Goal: Task Accomplishment & Management: Complete application form

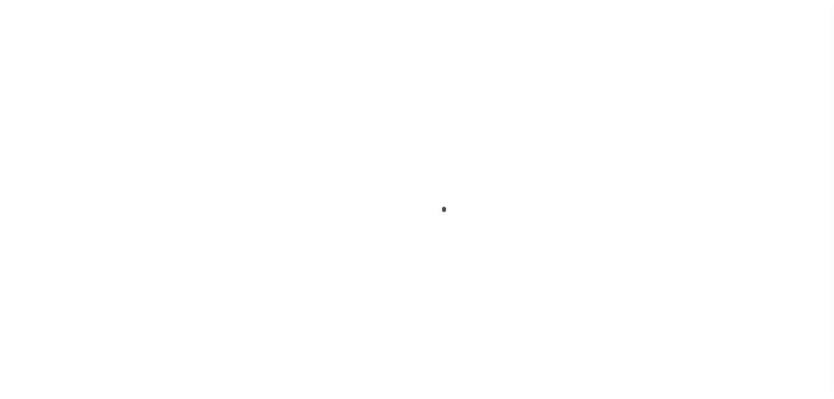
click at [610, 247] on div at bounding box center [417, 199] width 834 height 399
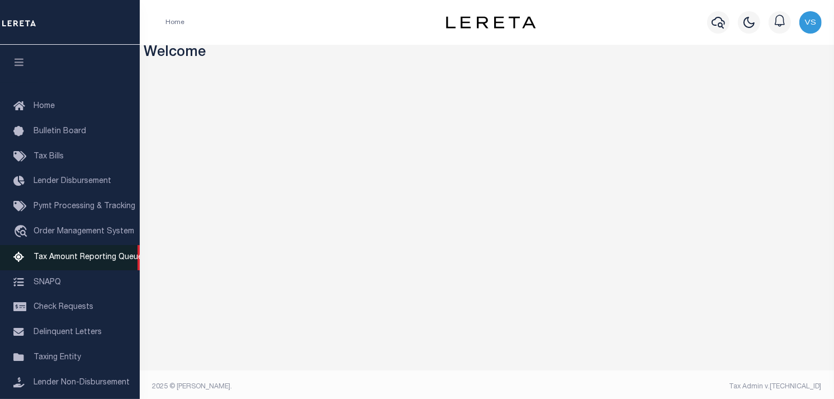
click at [53, 259] on span "Tax Amount Reporting Queue" at bounding box center [88, 257] width 109 height 8
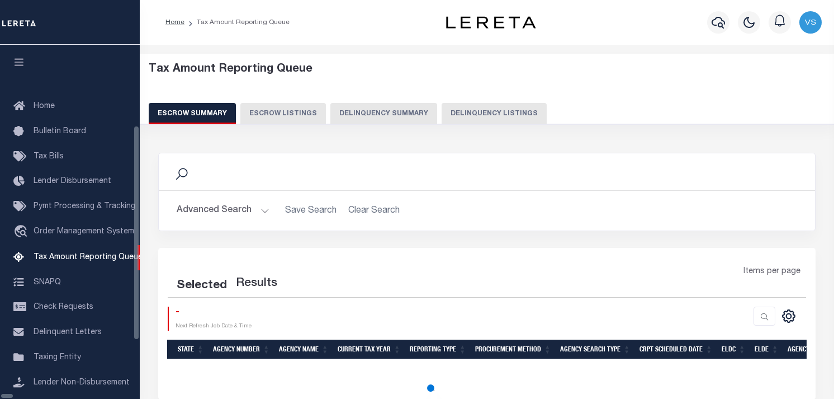
select select "100"
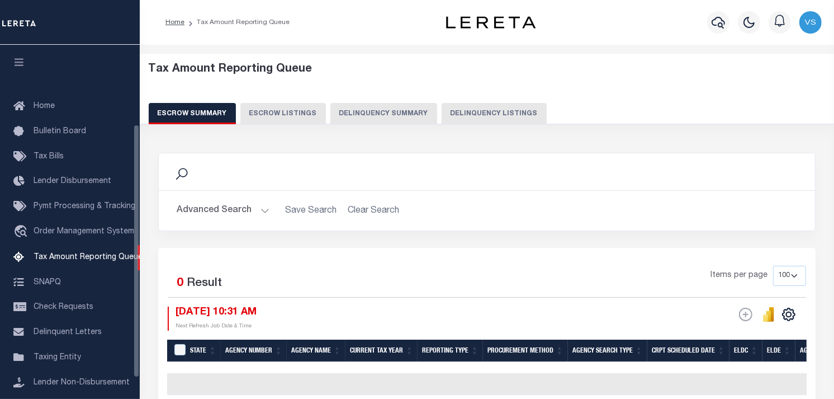
scroll to position [111, 0]
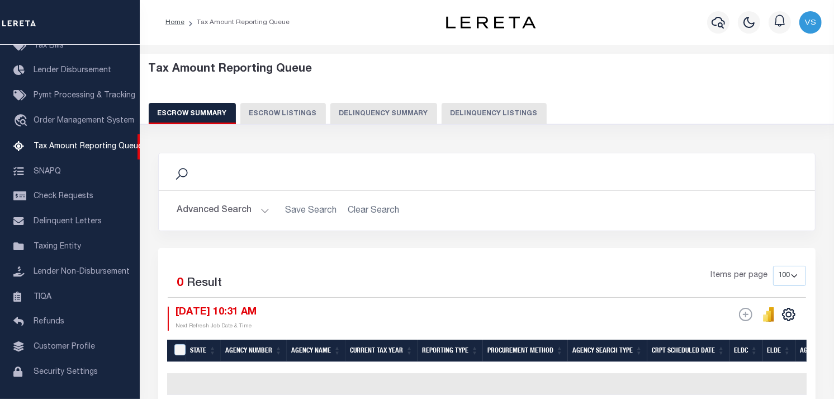
click at [497, 115] on button "Delinquency Listings" at bounding box center [494, 113] width 105 height 21
select select "WV"
select select "100"
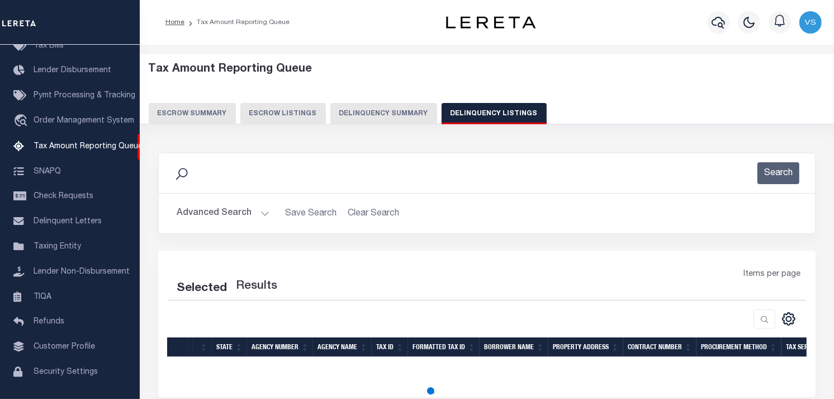
select select "100"
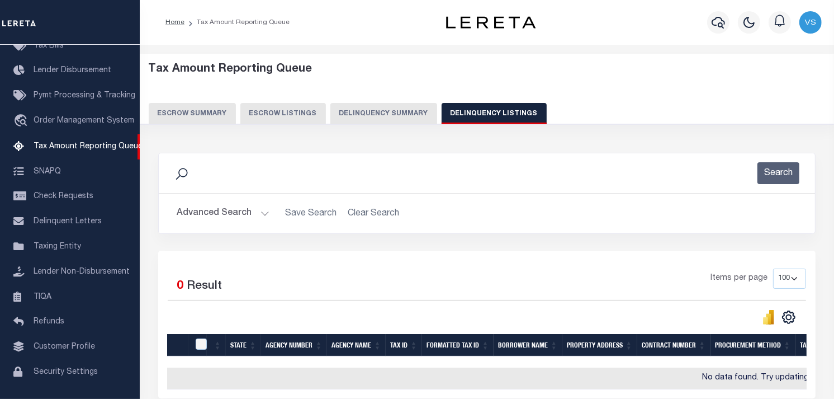
click at [233, 215] on button "Advanced Search" at bounding box center [223, 213] width 93 height 22
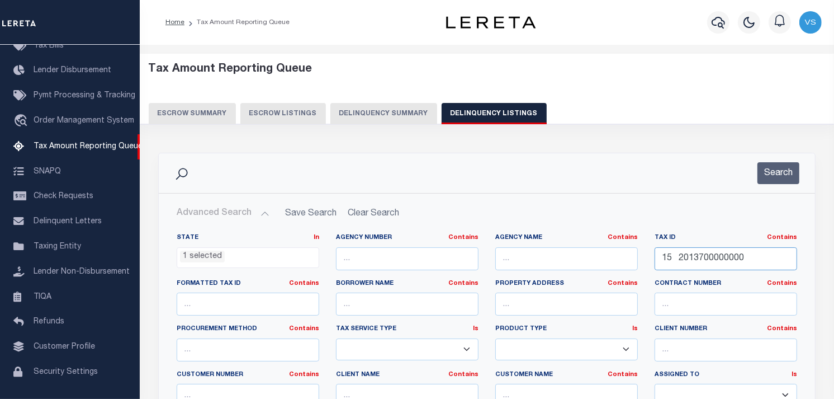
click at [717, 259] on input "15 2013700000000" at bounding box center [726, 258] width 143 height 23
click at [717, 259] on input "15" at bounding box center [726, 258] width 143 height 23
type input "1"
paste input "06019845"
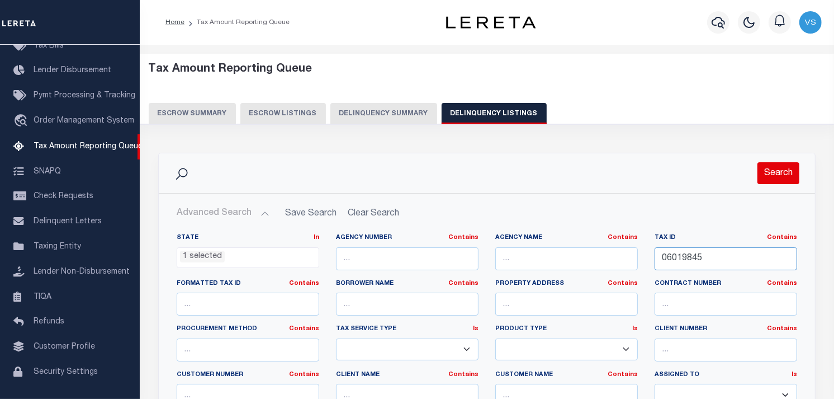
type input "06019845"
click at [767, 182] on button "Search" at bounding box center [779, 173] width 42 height 22
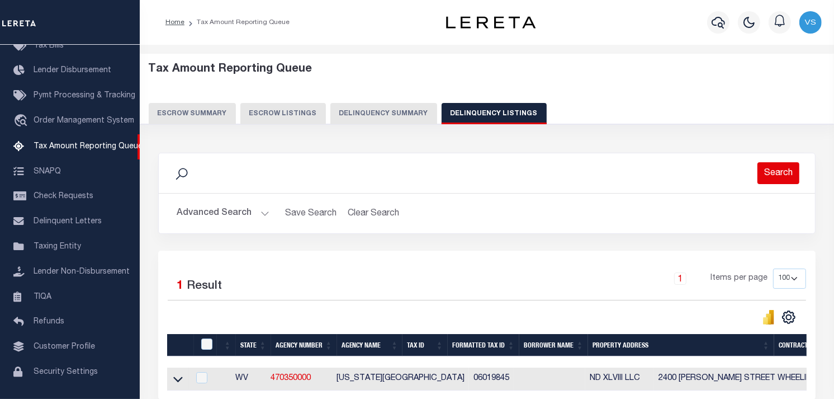
click at [768, 178] on button "Search" at bounding box center [779, 173] width 42 height 22
click at [177, 380] on icon at bounding box center [178, 379] width 10 height 12
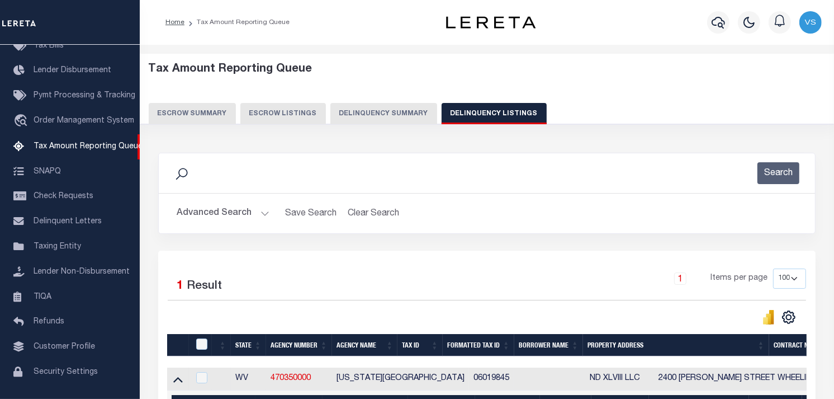
scroll to position [167, 0]
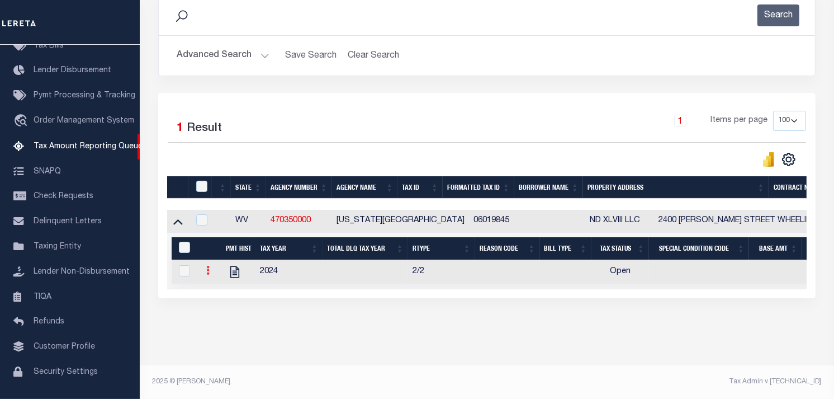
click at [204, 267] on link at bounding box center [208, 271] width 12 height 9
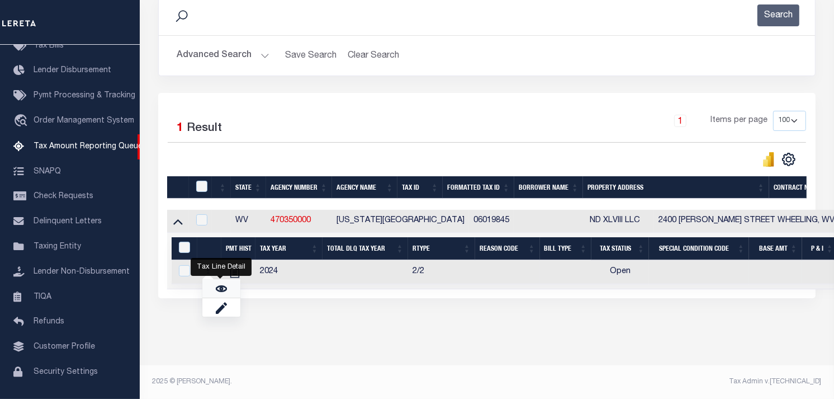
click at [226, 290] on link "" at bounding box center [221, 288] width 38 height 18
checkbox input "true"
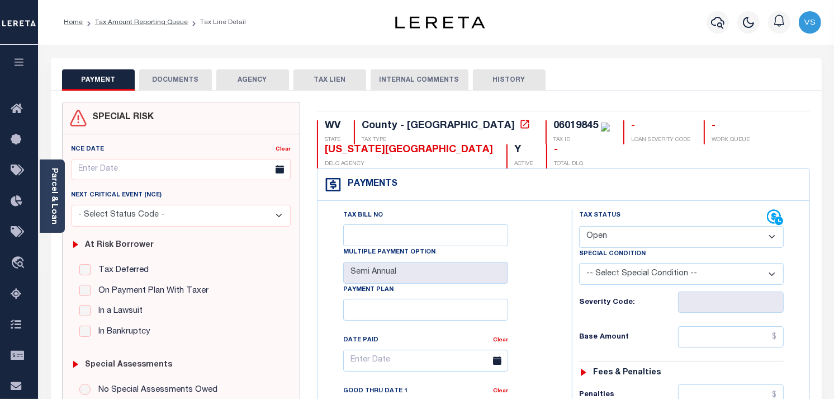
click at [588, 235] on select "- Select Status Code - Open Due/Unpaid Paid Incomplete No Tax Due Internal Refu…" at bounding box center [681, 237] width 205 height 22
select select "PYD"
click at [579, 226] on select "- Select Status Code - Open Due/Unpaid Paid Incomplete No Tax Due Internal Refu…" at bounding box center [681, 237] width 205 height 22
type input "[DATE]"
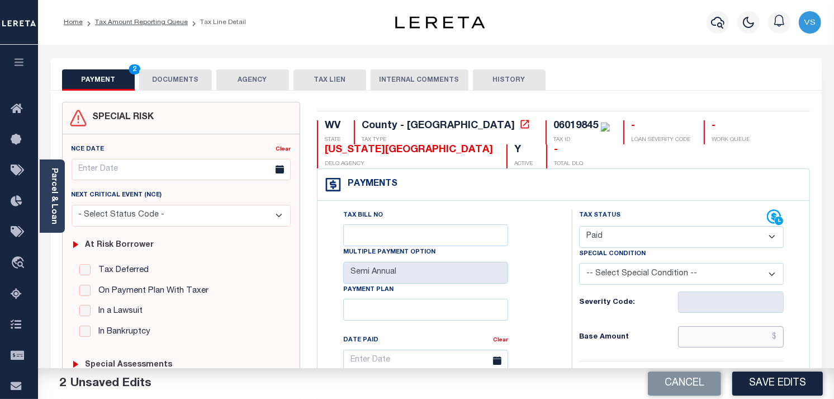
click at [752, 332] on input "text" at bounding box center [731, 336] width 106 height 21
type input "$0.00"
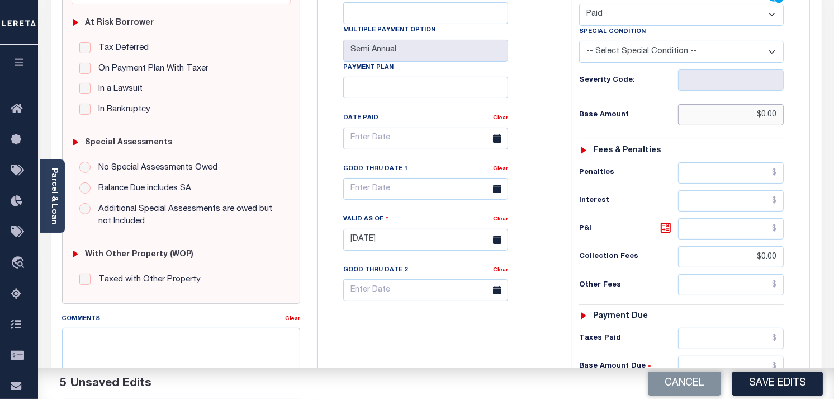
scroll to position [310, 0]
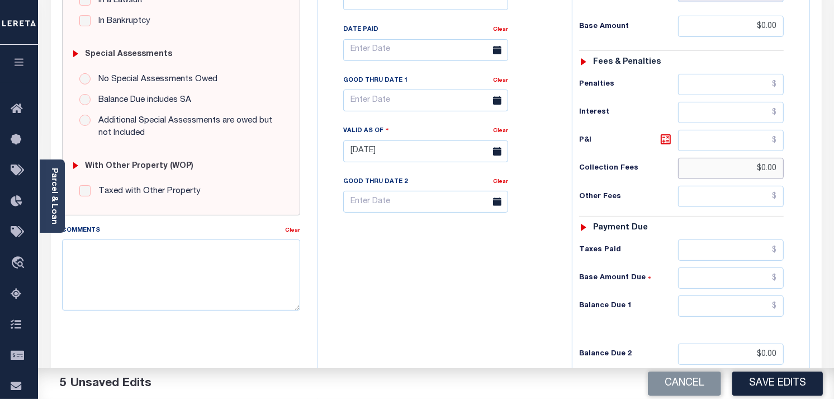
click at [762, 166] on input "$0.00" at bounding box center [731, 168] width 106 height 21
click at [770, 169] on input "$0.00" at bounding box center [731, 168] width 106 height 21
type input "$"
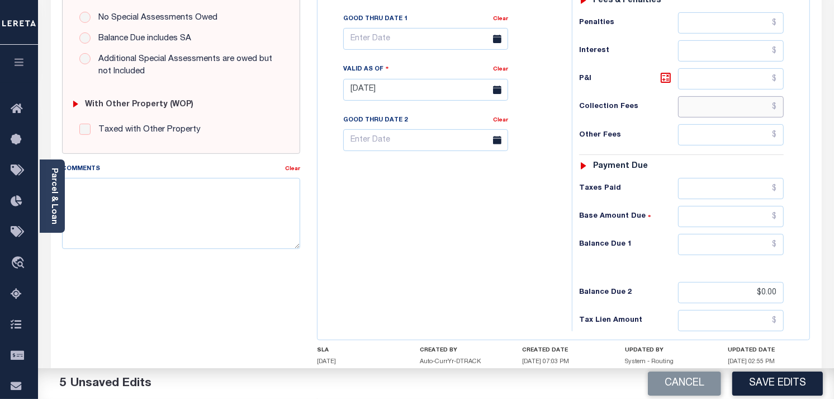
scroll to position [372, 0]
click at [770, 295] on input "$0.00" at bounding box center [731, 291] width 106 height 21
click at [770, 295] on input "$000" at bounding box center [731, 291] width 106 height 21
click at [770, 295] on input "00" at bounding box center [731, 291] width 106 height 21
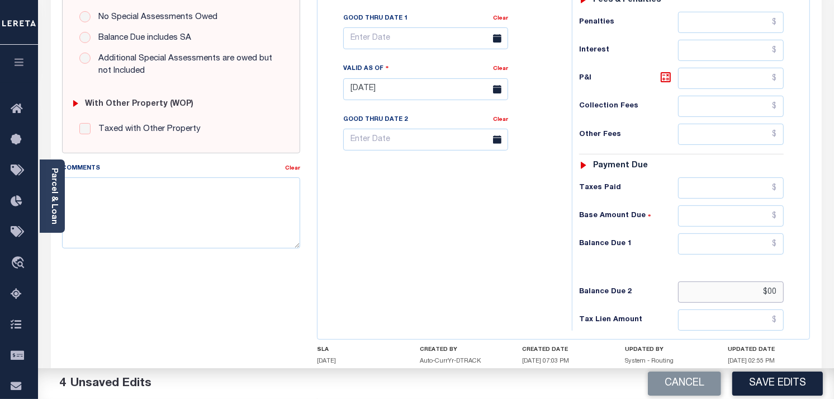
type input "$"
click at [773, 239] on input "text" at bounding box center [731, 243] width 106 height 21
click at [764, 241] on input "text" at bounding box center [731, 243] width 106 height 21
type input "$0.00"
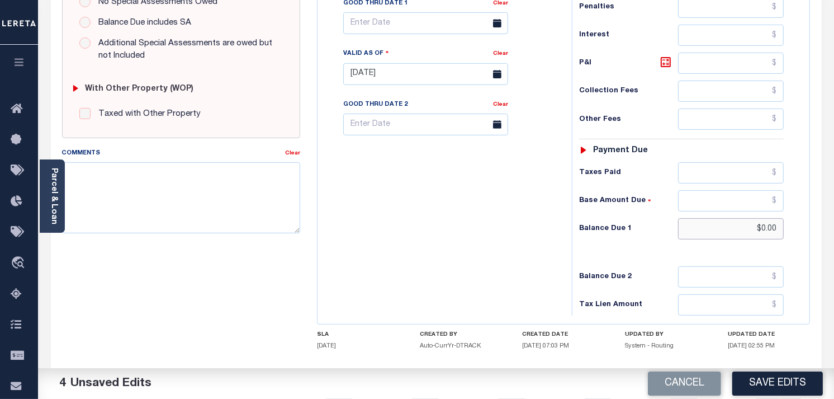
scroll to position [450, 0]
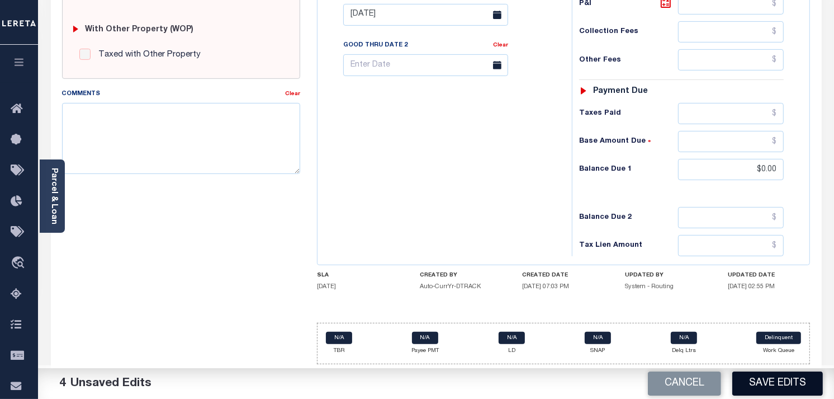
click at [765, 384] on button "Save Edits" at bounding box center [778, 383] width 91 height 24
checkbox input "false"
type input "$0"
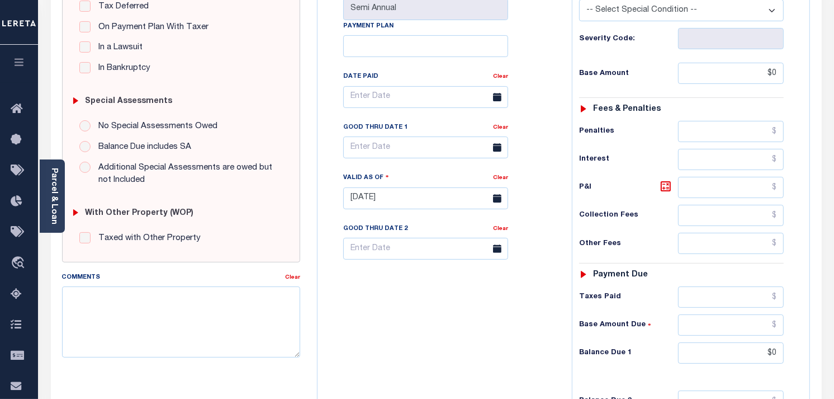
scroll to position [0, 0]
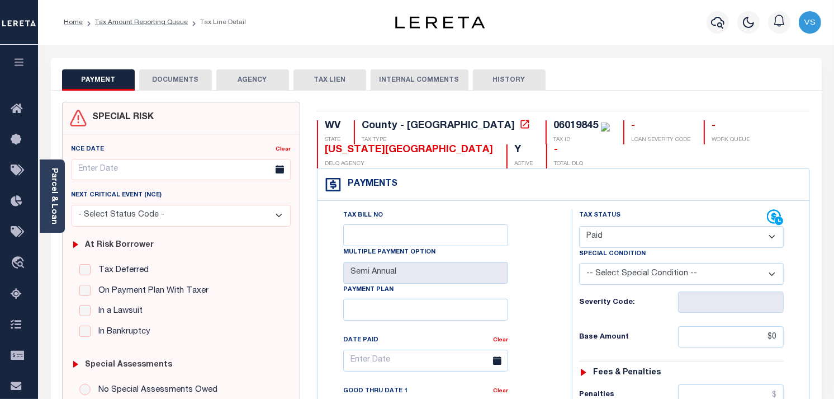
click at [178, 79] on button "DOCUMENTS" at bounding box center [175, 79] width 73 height 21
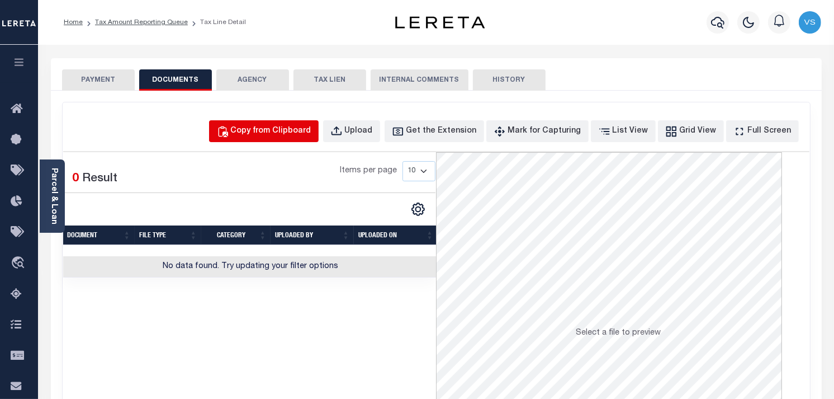
click at [312, 131] on div "Copy from Clipboard" at bounding box center [271, 131] width 81 height 12
select select "POP"
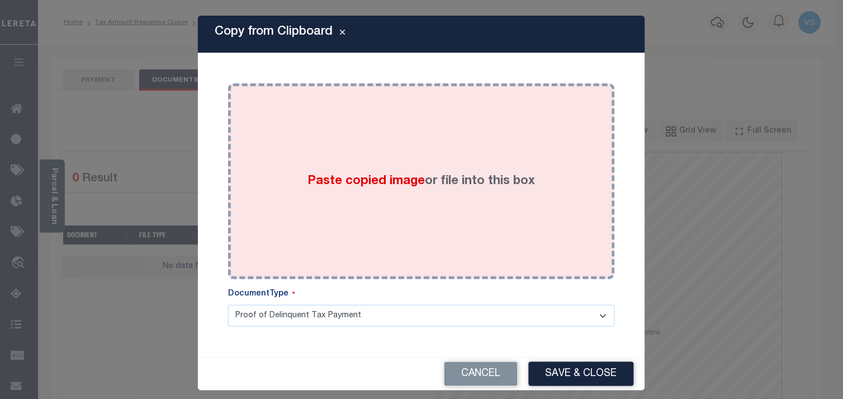
click at [332, 171] on div "Paste copied image or file into this box" at bounding box center [422, 181] width 370 height 179
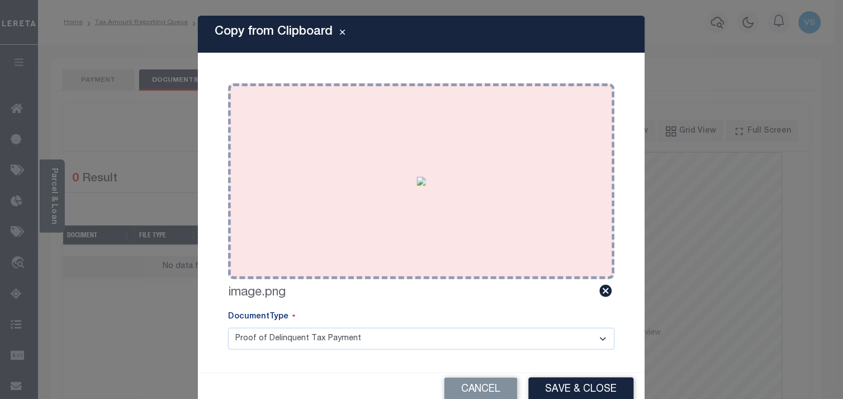
click at [417, 181] on img at bounding box center [421, 181] width 9 height 9
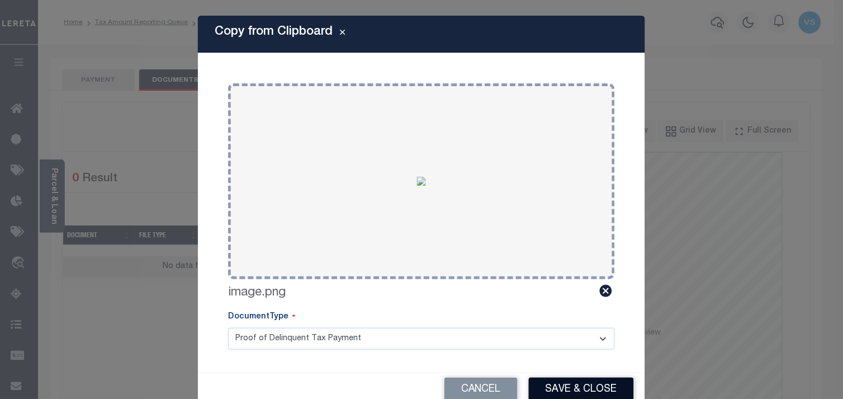
click at [570, 383] on button "Save & Close" at bounding box center [581, 389] width 105 height 24
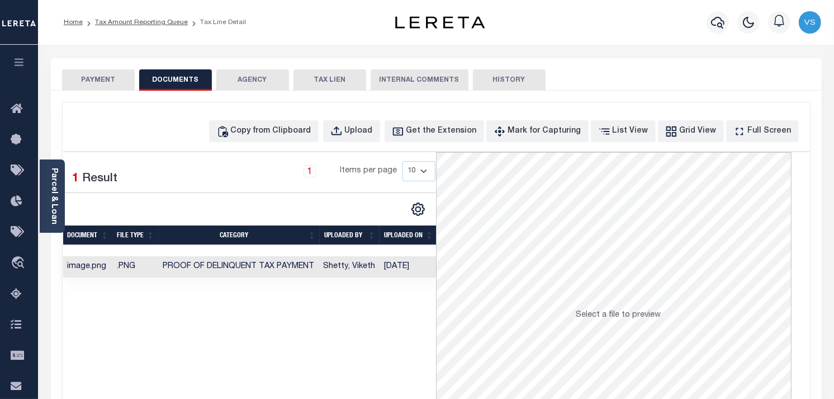
click at [82, 80] on button "PAYMENT" at bounding box center [98, 79] width 73 height 21
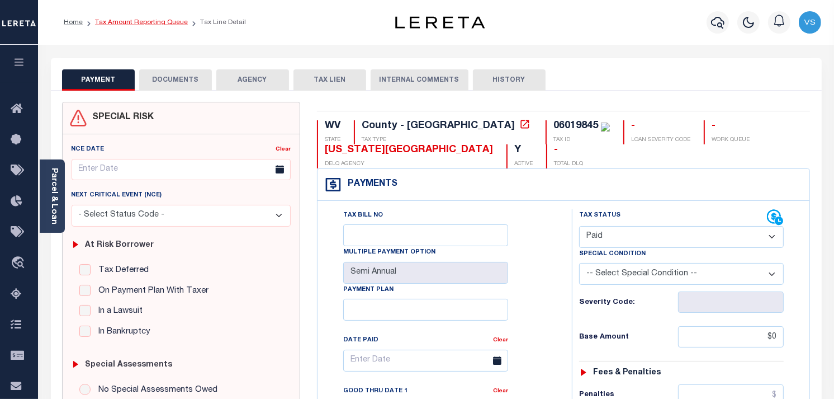
click at [107, 22] on link "Tax Amount Reporting Queue" at bounding box center [141, 22] width 93 height 7
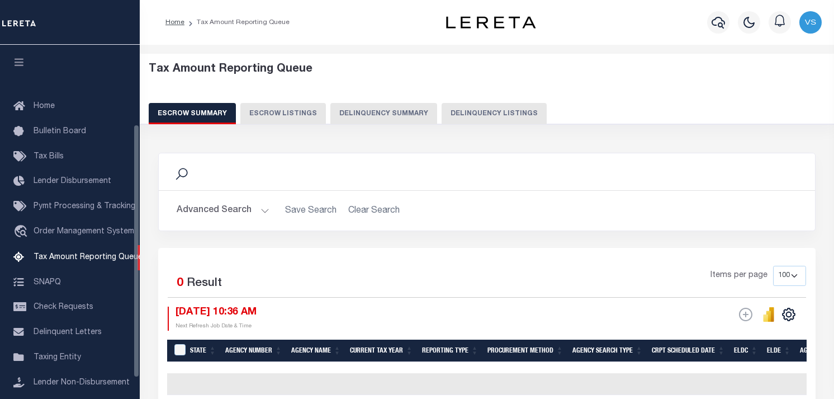
select select "100"
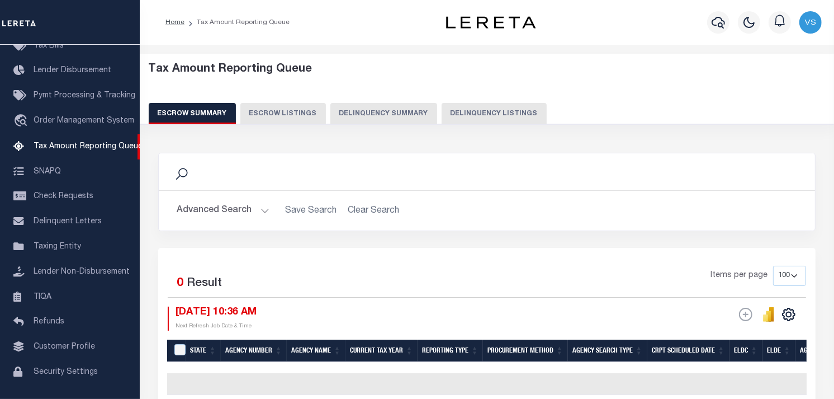
click at [467, 115] on button "Delinquency Listings" at bounding box center [494, 113] width 105 height 21
select select "100"
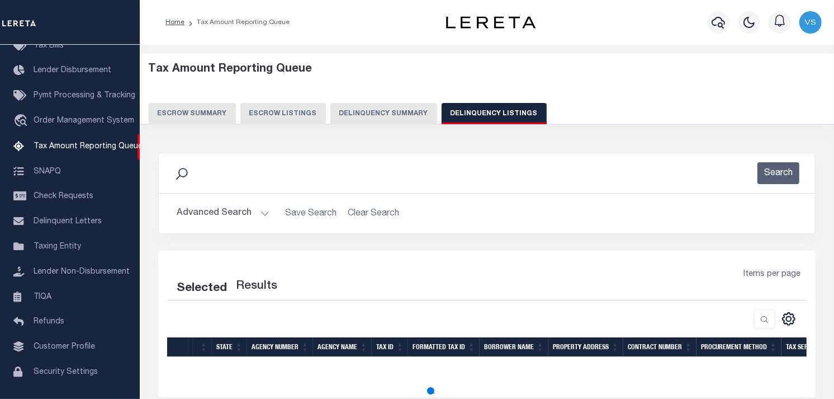
select select "100"
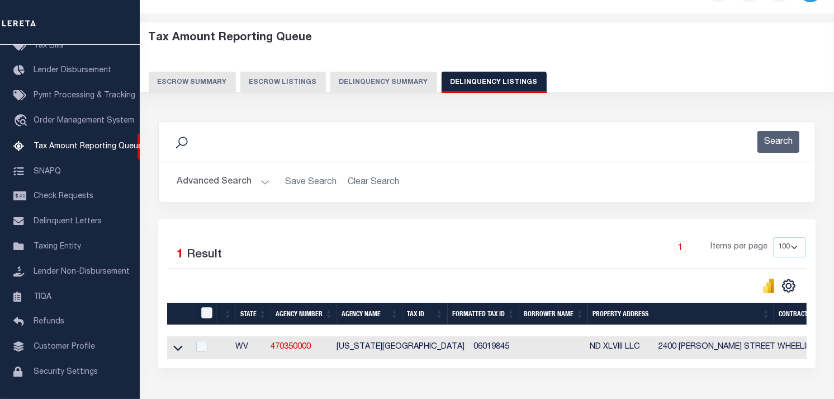
scroll to position [62, 0]
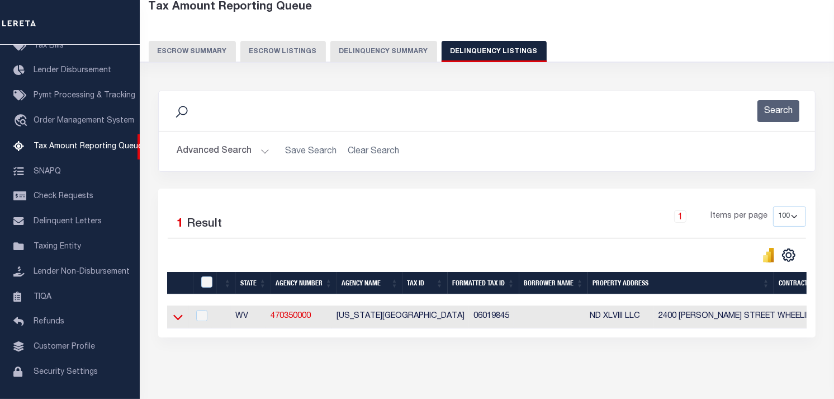
click at [173, 315] on icon at bounding box center [178, 317] width 10 height 12
